Goal: Task Accomplishment & Management: Manage account settings

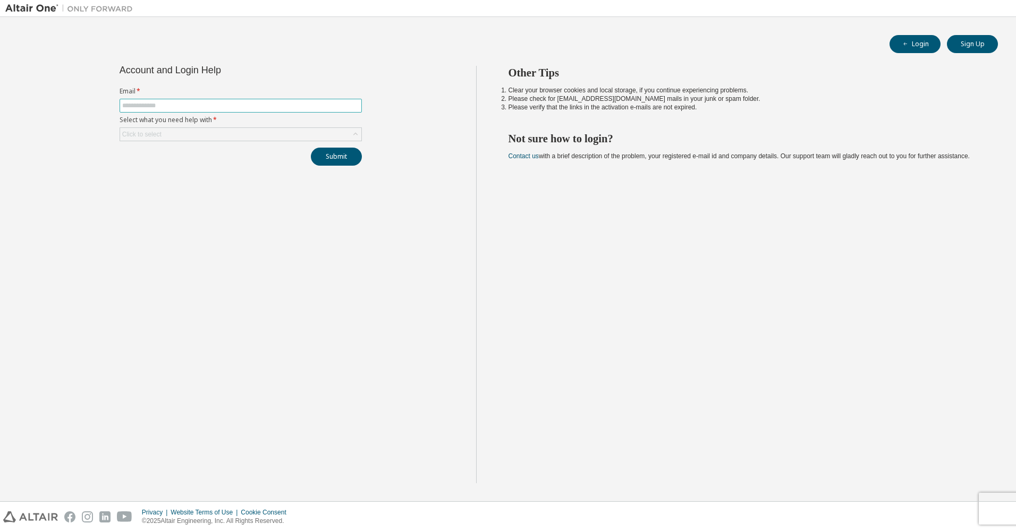
click at [179, 103] on input "text" at bounding box center [240, 105] width 237 height 9
click at [174, 106] on input "text" at bounding box center [240, 105] width 237 height 9
type input "**********"
click at [150, 134] on div "Click to select" at bounding box center [141, 134] width 39 height 9
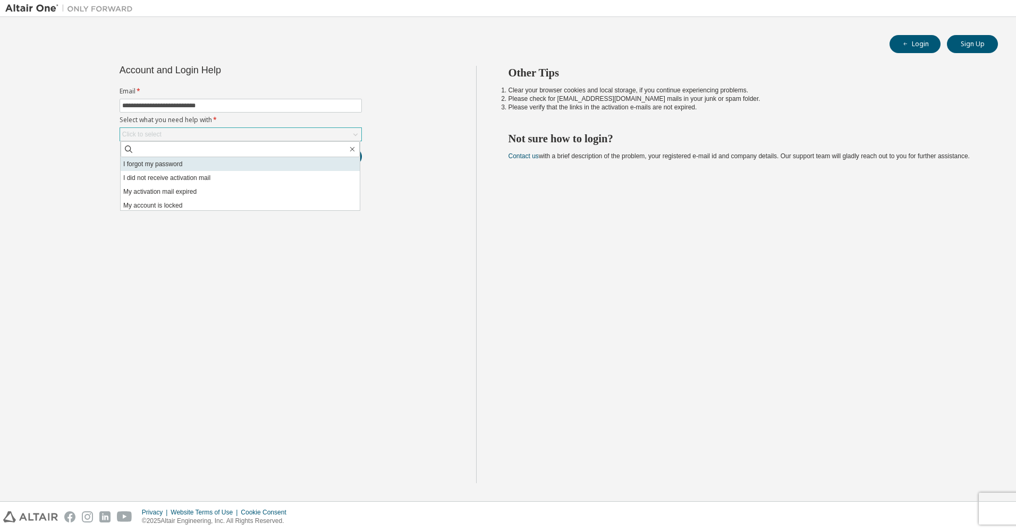
click at [172, 163] on li "I forgot my password" at bounding box center [240, 164] width 239 height 14
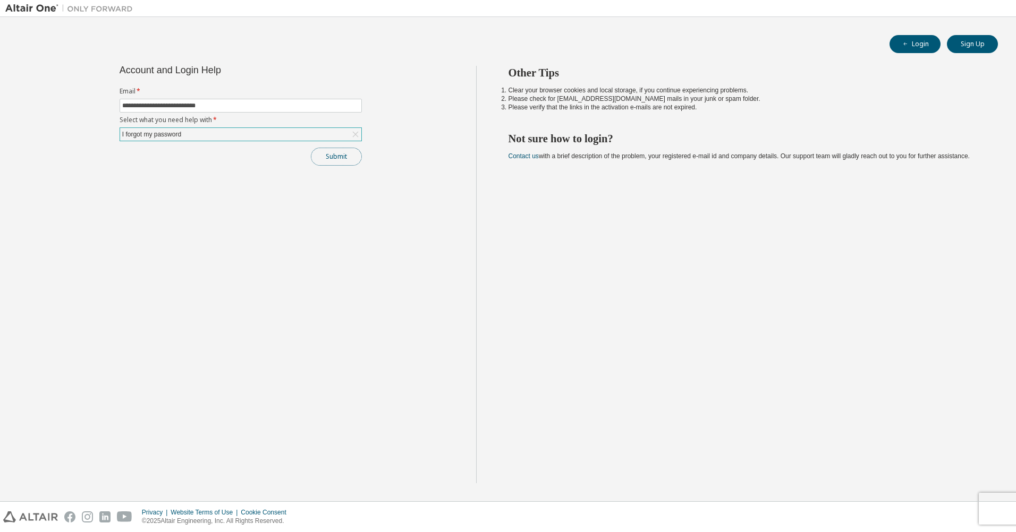
click at [340, 164] on button "Submit" at bounding box center [336, 157] width 51 height 18
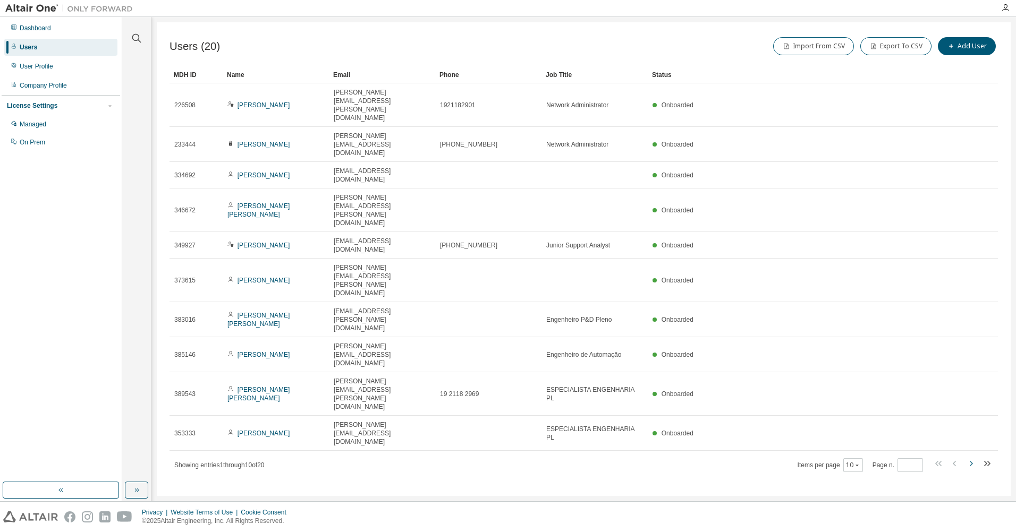
click at [971, 458] on icon "button" at bounding box center [970, 464] width 13 height 13
type input "*"
